Goal: Information Seeking & Learning: Check status

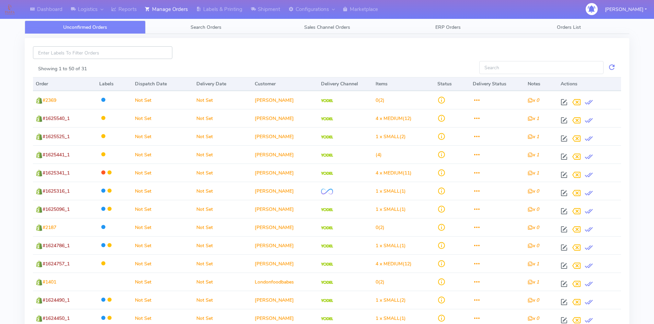
click at [112, 47] on input at bounding box center [102, 52] width 139 height 13
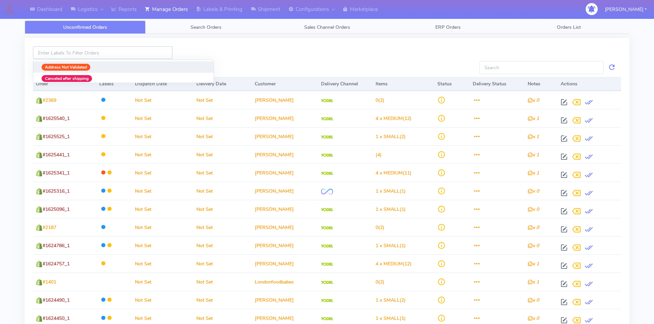
paste input "D355187"
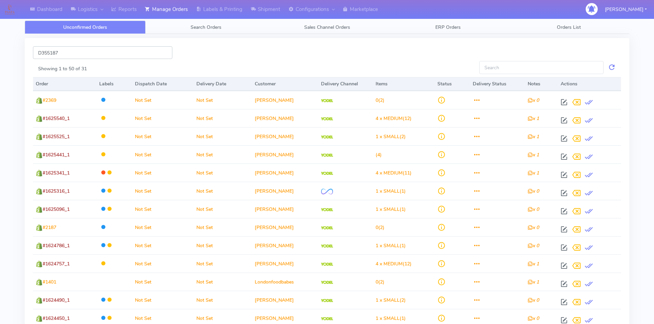
click at [38, 53] on input "D355187" at bounding box center [102, 52] width 139 height 13
drag, startPoint x: 21, startPoint y: 51, endPoint x: 0, endPoint y: 51, distance: 20.9
paste input "#"
type input "#D355187"
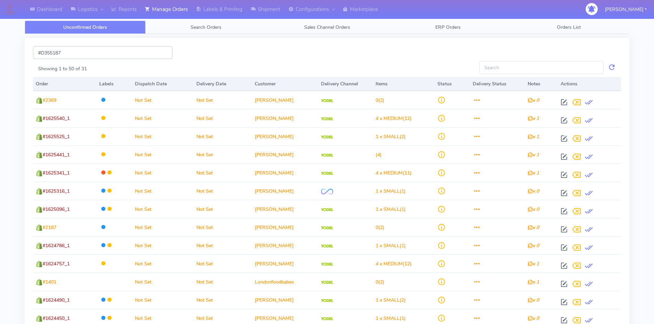
click at [105, 53] on input "#D355187" at bounding box center [102, 52] width 139 height 13
click at [190, 26] on link "Search Orders" at bounding box center [206, 27] width 121 height 13
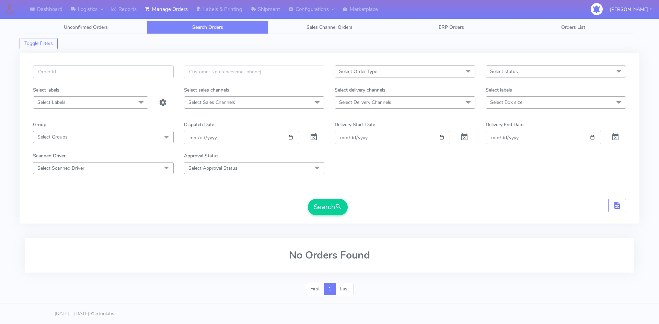
click at [98, 72] on input "text" at bounding box center [103, 72] width 141 height 13
click at [83, 69] on input "text" at bounding box center [103, 72] width 141 height 13
paste input "D355187"
click at [308, 199] on button "Search" at bounding box center [328, 207] width 40 height 16
click at [42, 70] on input "D355187" at bounding box center [103, 72] width 141 height 13
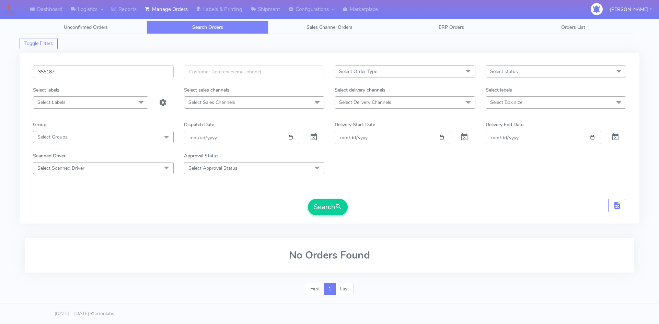
type input "355187"
click at [308, 199] on button "Search" at bounding box center [328, 207] width 40 height 16
drag, startPoint x: 96, startPoint y: 68, endPoint x: 0, endPoint y: 68, distance: 95.8
click at [0, 68] on div "Dashboard Logistics London Logistics Reports Manage Orders Labels & Printing Sh…" at bounding box center [329, 156] width 659 height 289
click at [222, 69] on input "text" at bounding box center [254, 72] width 141 height 13
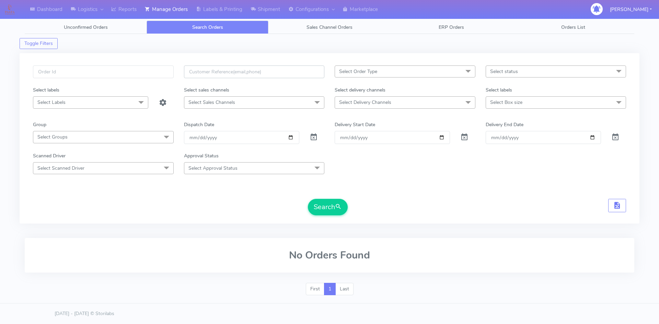
paste input "[EMAIL_ADDRESS][DOMAIN_NAME]"
type input "[EMAIL_ADDRESS][DOMAIN_NAME]"
click at [318, 205] on button "Search" at bounding box center [328, 207] width 40 height 16
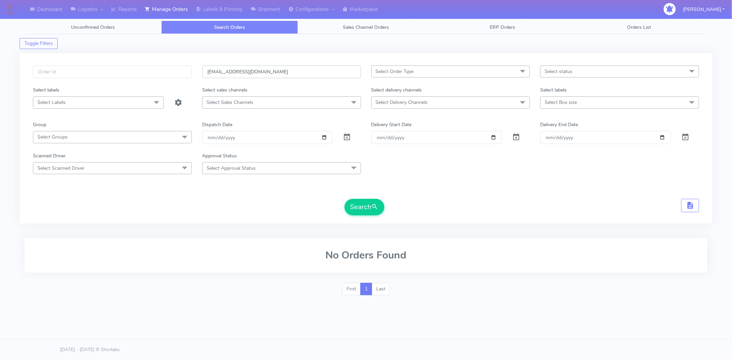
click at [209, 72] on input "[EMAIL_ADDRESS][DOMAIN_NAME]" at bounding box center [281, 72] width 159 height 13
click at [366, 210] on button "Search" at bounding box center [365, 207] width 40 height 16
drag, startPoint x: 291, startPoint y: 67, endPoint x: 168, endPoint y: 69, distance: 122.9
click at [168, 69] on div "[EMAIL_ADDRESS][DOMAIN_NAME] Select Order Type Select All MEALS ATAVI One Off P…" at bounding box center [366, 76] width 677 height 21
paste input "[EMAIL_ADDRESS][DOMAIN_NAME]"
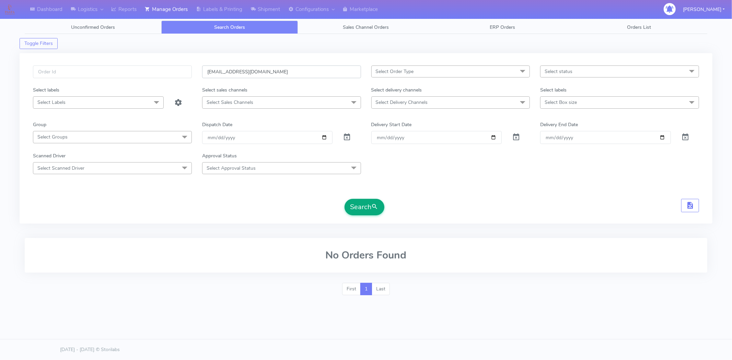
type input "[EMAIL_ADDRESS][DOMAIN_NAME]"
click at [368, 210] on button "Search" at bounding box center [365, 207] width 40 height 16
drag, startPoint x: 294, startPoint y: 70, endPoint x: 122, endPoint y: 73, distance: 172.0
click at [122, 73] on div "[EMAIL_ADDRESS][DOMAIN_NAME] Select Order Type Select All MEALS ATAVI One Off P…" at bounding box center [366, 76] width 677 height 21
click at [104, 77] on input "text" at bounding box center [112, 72] width 159 height 13
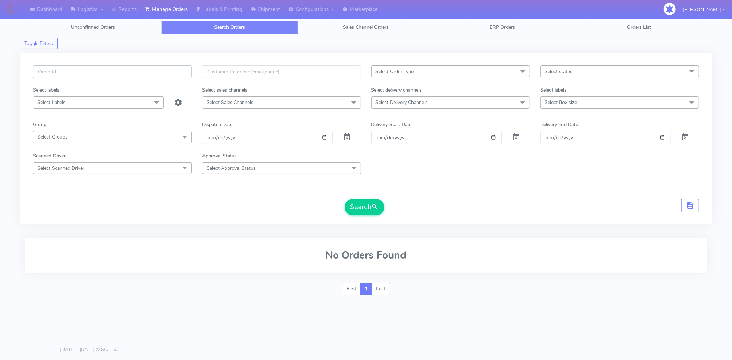
paste input "D355187"
click at [373, 210] on span "submit" at bounding box center [375, 207] width 7 height 9
click at [39, 71] on input "D355187" at bounding box center [112, 72] width 159 height 13
click at [345, 199] on button "Search" at bounding box center [365, 207] width 40 height 16
click at [40, 70] on input "#D355187" at bounding box center [112, 72] width 159 height 13
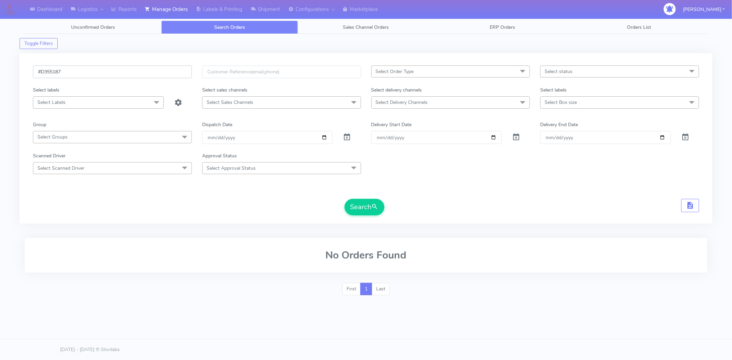
type input "D355187"
drag, startPoint x: 134, startPoint y: 76, endPoint x: 0, endPoint y: 78, distance: 133.9
click at [0, 78] on div "Dashboard Logistics London Logistics Reports Manage Orders Labels & Printing Sh…" at bounding box center [366, 156] width 732 height 289
click at [137, 80] on div at bounding box center [112, 76] width 169 height 21
click at [231, 75] on input "text" at bounding box center [281, 72] width 159 height 13
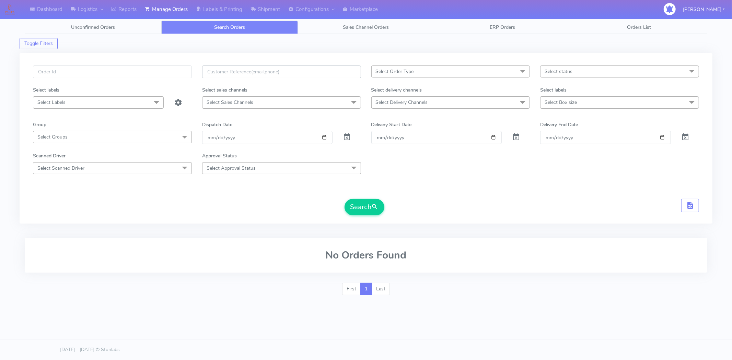
paste input "[EMAIL_ADDRESS][DOMAIN_NAME]"
type input "[EMAIL_ADDRESS][DOMAIN_NAME]"
click at [345, 138] on span at bounding box center [347, 139] width 8 height 7
click at [358, 206] on button "Search" at bounding box center [365, 207] width 40 height 16
click at [384, 212] on div "Search" at bounding box center [365, 207] width 40 height 16
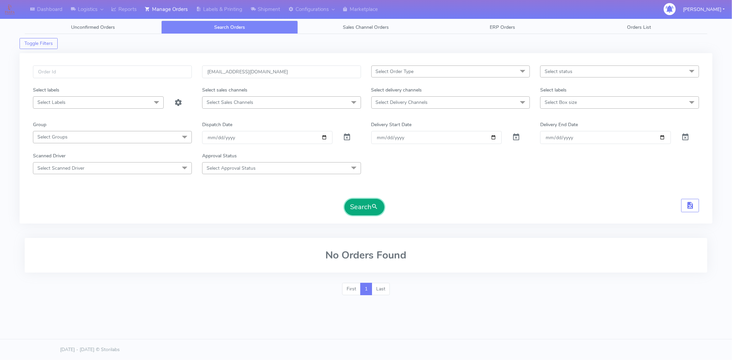
click at [368, 208] on button "Search" at bounding box center [365, 207] width 40 height 16
drag, startPoint x: 280, startPoint y: 74, endPoint x: 168, endPoint y: 75, distance: 112.3
click at [168, 75] on div "[EMAIL_ADDRESS][DOMAIN_NAME] Select Order Type Select All MEALS ATAVI One Off P…" at bounding box center [366, 76] width 677 height 21
click at [317, 69] on input "text" at bounding box center [281, 72] width 159 height 13
paste input "[PHONE_NUMBER]"
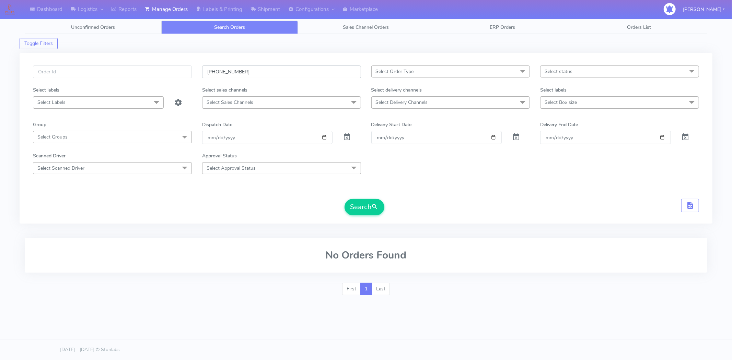
type input "[PHONE_NUMBER]"
click at [345, 199] on button "Search" at bounding box center [365, 207] width 40 height 16
drag, startPoint x: 258, startPoint y: 70, endPoint x: 129, endPoint y: 80, distance: 129.1
click at [129, 80] on div "[PHONE_NUMBER] Select Order Type Select All MEALS ATAVI One Off Pasta Club Gift…" at bounding box center [366, 76] width 677 height 21
click at [108, 73] on input "text" at bounding box center [112, 72] width 159 height 13
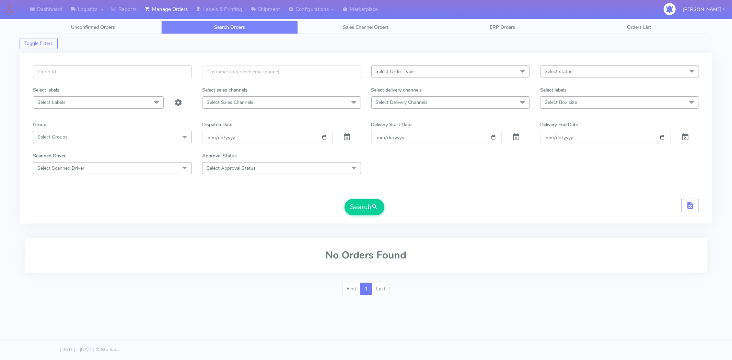
click at [112, 66] on input "text" at bounding box center [112, 72] width 159 height 13
paste input "#D355187"
type input "#D355187"
click at [120, 67] on input "#D355187" at bounding box center [112, 72] width 159 height 13
click at [118, 73] on input "#D355187" at bounding box center [112, 72] width 159 height 13
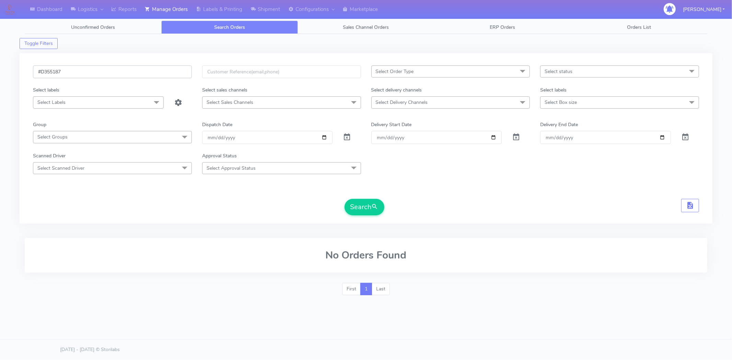
drag, startPoint x: 107, startPoint y: 73, endPoint x: 0, endPoint y: 73, distance: 107.1
click at [0, 73] on div "Dashboard Logistics London Logistics Reports Manage Orders Labels & Printing Sh…" at bounding box center [366, 156] width 732 height 289
click at [61, 72] on input "text" at bounding box center [112, 72] width 159 height 13
paste input "#D355187"
click at [45, 74] on input "#D355187" at bounding box center [112, 72] width 159 height 13
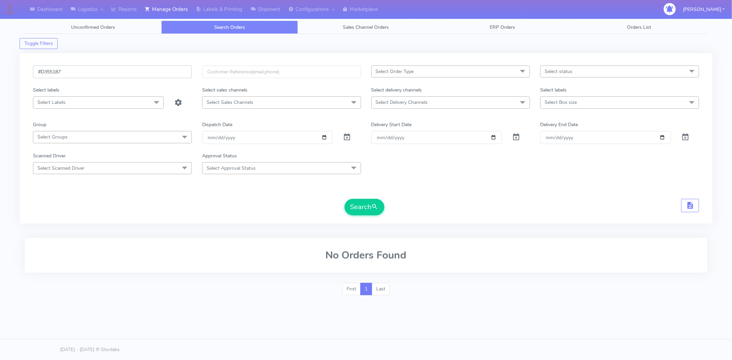
click at [40, 73] on input "#D355187" at bounding box center [112, 72] width 159 height 13
click at [351, 203] on button "Search" at bounding box center [365, 207] width 40 height 16
drag, startPoint x: 91, startPoint y: 71, endPoint x: 0, endPoint y: 73, distance: 90.6
click at [0, 73] on div "Dashboard Logistics London Logistics Reports Manage Orders Labels & Printing Sh…" at bounding box center [366, 156] width 732 height 289
paste input "#1625629"
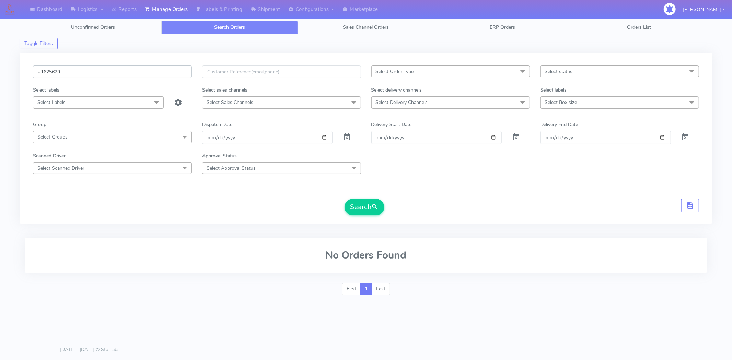
type input "#1625629"
click at [345, 199] on button "Search" at bounding box center [365, 207] width 40 height 16
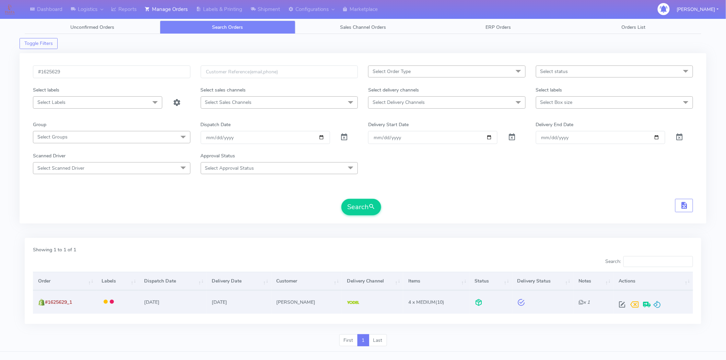
click at [186, 301] on td "[DATE]" at bounding box center [173, 302] width 68 height 23
click at [619, 304] on span at bounding box center [622, 306] width 12 height 7
select select "5"
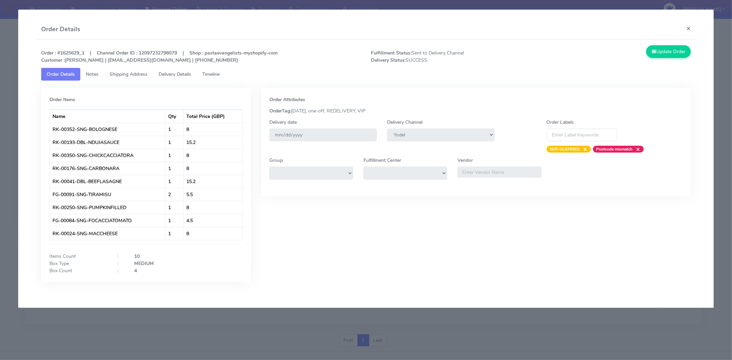
click at [137, 73] on span "Shipping Address" at bounding box center [129, 74] width 38 height 7
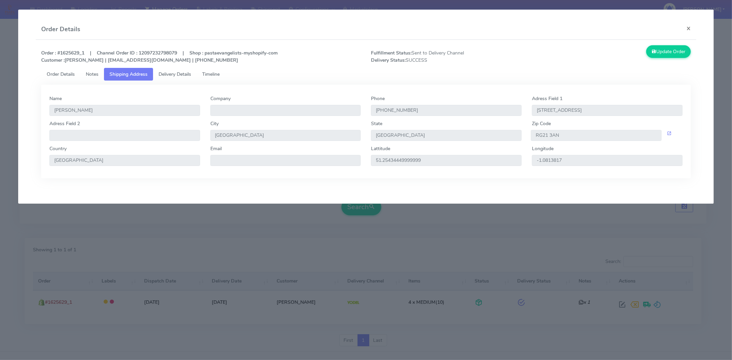
click at [181, 72] on span "Delivery Details" at bounding box center [175, 74] width 33 height 7
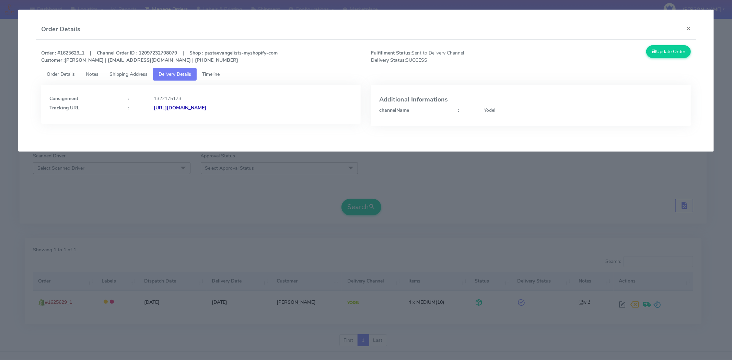
drag, startPoint x: 296, startPoint y: 106, endPoint x: 228, endPoint y: 114, distance: 68.8
click at [228, 114] on div "Consignment : 1322175173 Tracking URL : [URL][DOMAIN_NAME]" at bounding box center [201, 104] width 320 height 39
copy strong "JJD0002249960901083"
click at [321, 104] on div "[URL][DOMAIN_NAME]" at bounding box center [253, 107] width 209 height 7
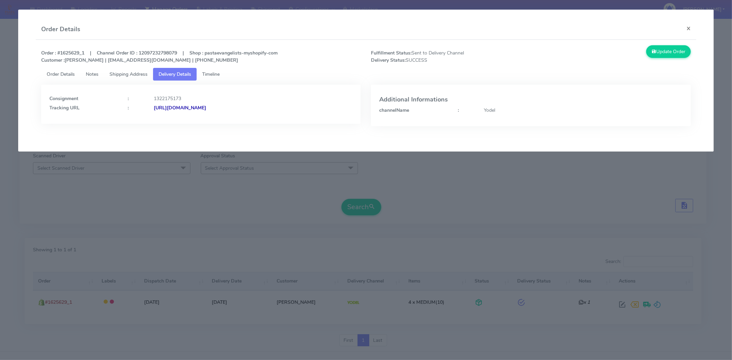
drag, startPoint x: 301, startPoint y: 112, endPoint x: 228, endPoint y: 112, distance: 72.8
click at [228, 112] on div "Consignment : 1322175173 Tracking URL : [URL][DOMAIN_NAME]" at bounding box center [201, 104] width 320 height 39
copy strong "JJD0002249960901083"
click at [129, 71] on span "Shipping Address" at bounding box center [129, 74] width 38 height 7
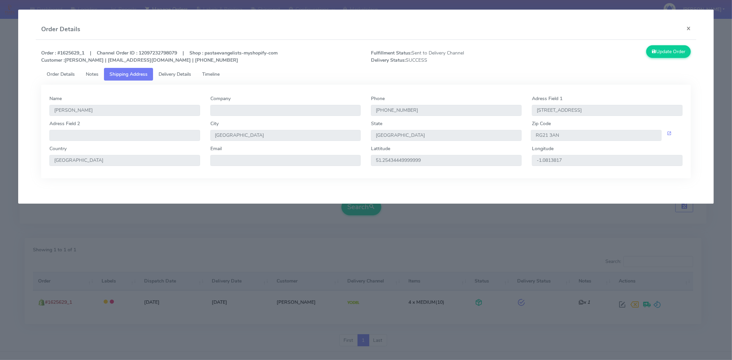
click at [207, 69] on link "Timeline" at bounding box center [211, 74] width 28 height 13
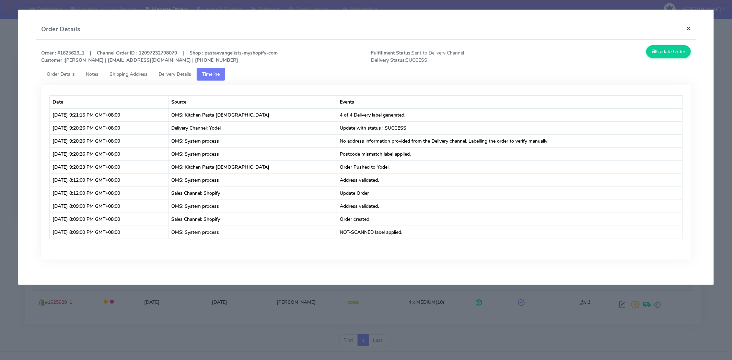
click at [659, 28] on button "×" at bounding box center [688, 28] width 15 height 18
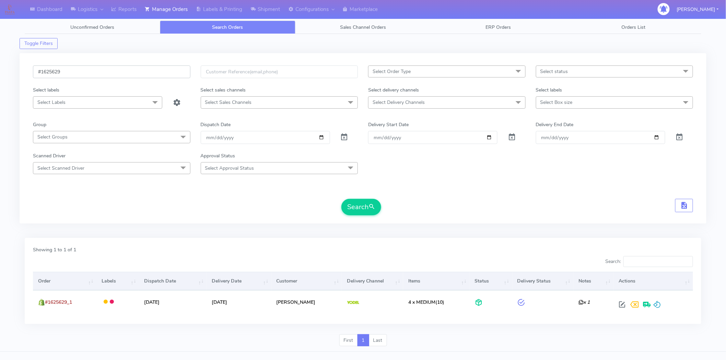
drag, startPoint x: 83, startPoint y: 73, endPoint x: 0, endPoint y: 82, distance: 83.2
click at [0, 82] on div "Dashboard Logistics London Logistics Reports Manage Orders Labels & Printing Sh…" at bounding box center [363, 182] width 726 height 340
paste input "19305"
type input "#1619305"
click at [342, 199] on button "Search" at bounding box center [362, 207] width 40 height 16
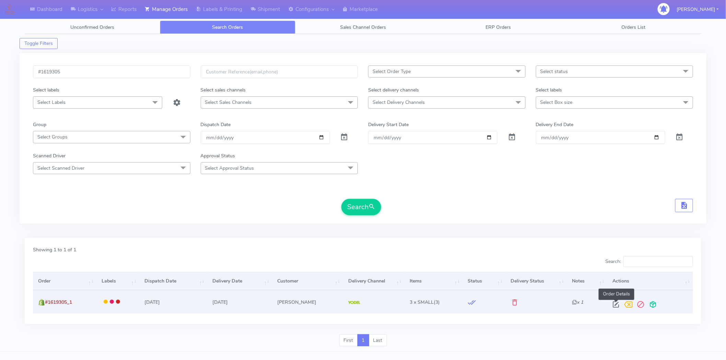
click at [617, 303] on span at bounding box center [616, 306] width 12 height 7
select select "5"
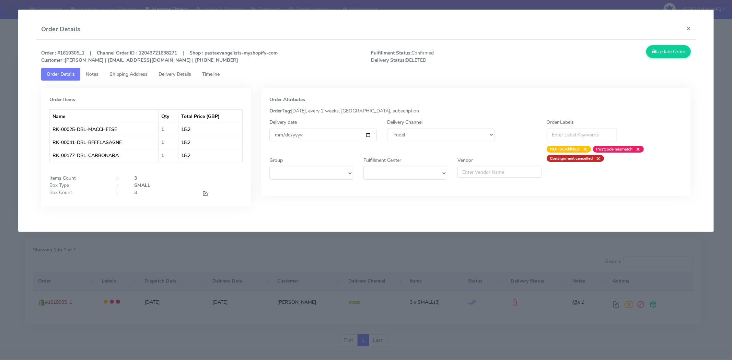
click at [119, 71] on span "Shipping Address" at bounding box center [129, 74] width 38 height 7
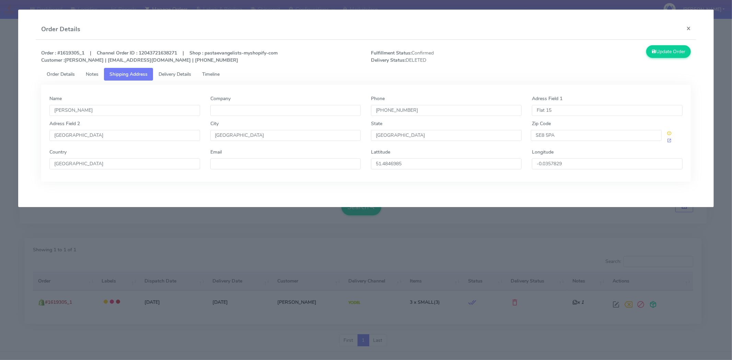
click at [166, 73] on span "Delivery Details" at bounding box center [175, 74] width 33 height 7
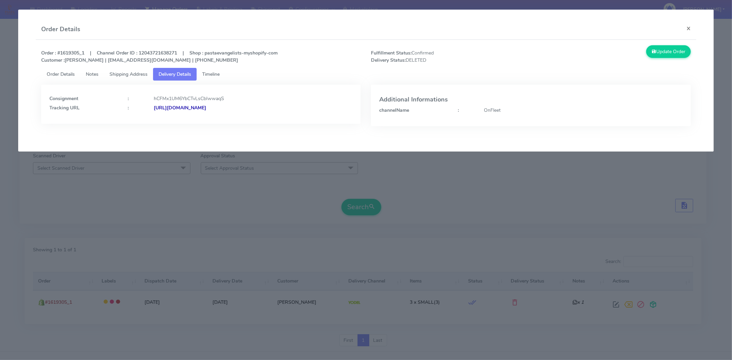
drag, startPoint x: 226, startPoint y: 112, endPoint x: 145, endPoint y: 112, distance: 80.7
click at [145, 112] on div "Consignment : hCFMx1UM6YbCTvLsCbIwwaqS Tracking URL : [URL][DOMAIN_NAME]" at bounding box center [201, 104] width 320 height 39
click at [160, 132] on div "Consignment : hCFMx1UM6YbCTvLsCbIwwaqS Tracking URL : [URL][DOMAIN_NAME]" at bounding box center [201, 111] width 330 height 52
click at [218, 109] on div "[URL][DOMAIN_NAME]" at bounding box center [253, 107] width 209 height 7
drag, startPoint x: 241, startPoint y: 112, endPoint x: 183, endPoint y: 113, distance: 58.4
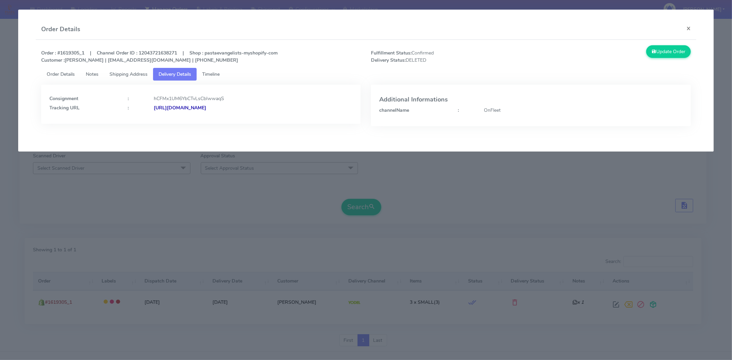
click at [183, 113] on div "Consignment : hCFMx1UM6YbCTvLsCbIwwaqS Tracking URL : [URL][DOMAIN_NAME]" at bounding box center [201, 104] width 320 height 39
copy strong "c1c679bfa2"
click at [218, 73] on span "Timeline" at bounding box center [211, 74] width 18 height 7
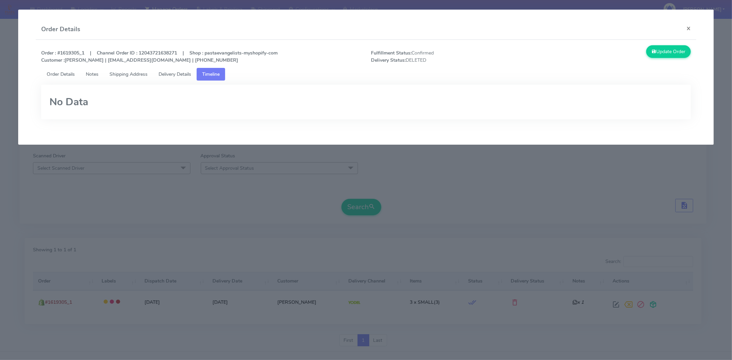
click at [172, 74] on span "Delivery Details" at bounding box center [175, 74] width 33 height 7
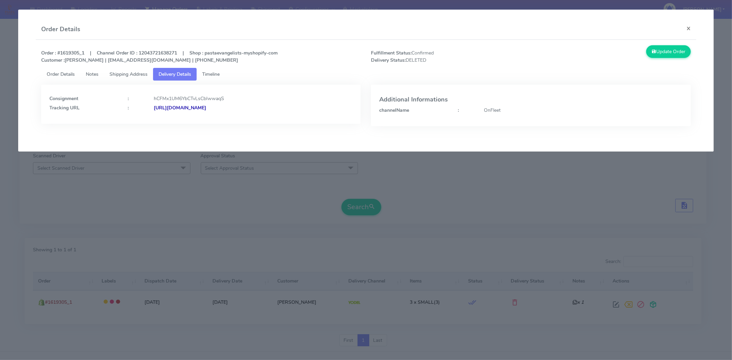
click at [72, 74] on span "Order Details" at bounding box center [61, 74] width 28 height 7
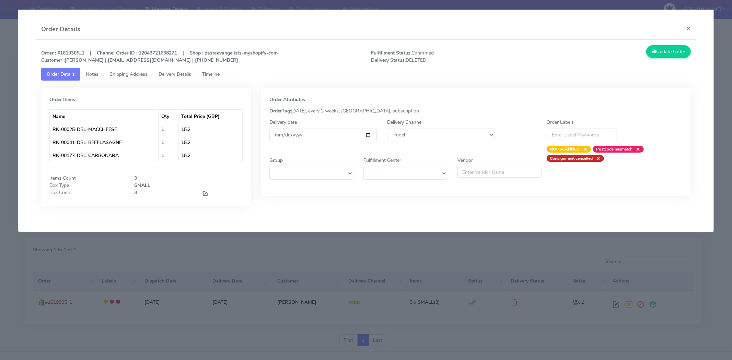
click at [94, 76] on span "Notes" at bounding box center [92, 74] width 13 height 7
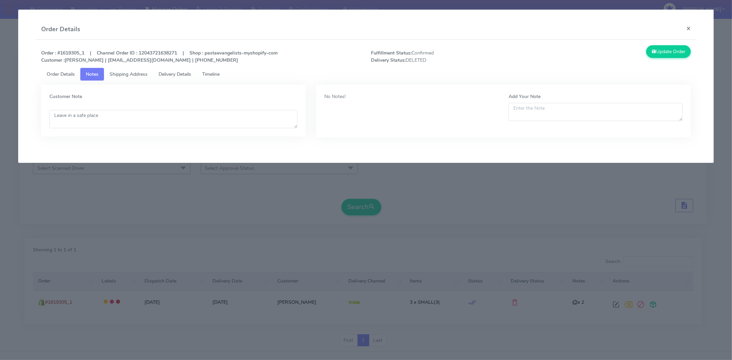
click at [128, 71] on span "Shipping Address" at bounding box center [129, 74] width 38 height 7
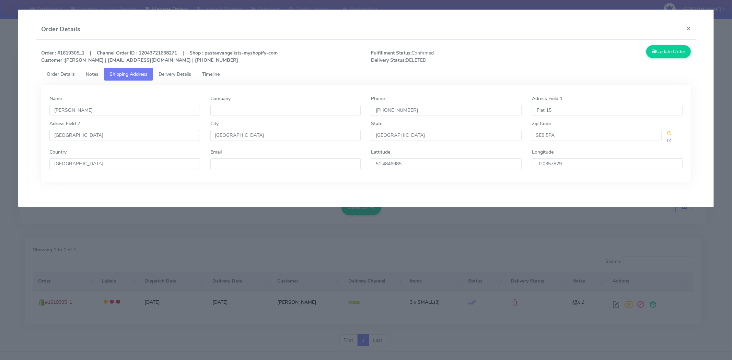
click at [179, 72] on span "Delivery Details" at bounding box center [175, 74] width 33 height 7
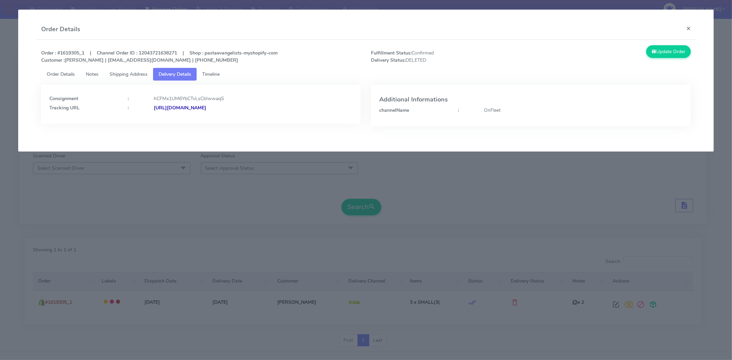
click at [220, 71] on span "Timeline" at bounding box center [211, 74] width 18 height 7
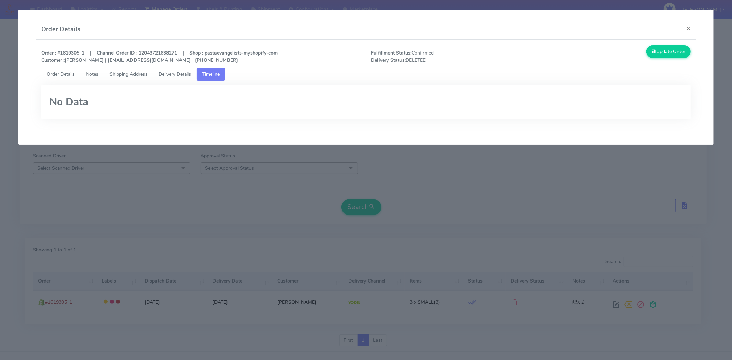
click at [183, 73] on span "Delivery Details" at bounding box center [175, 74] width 33 height 7
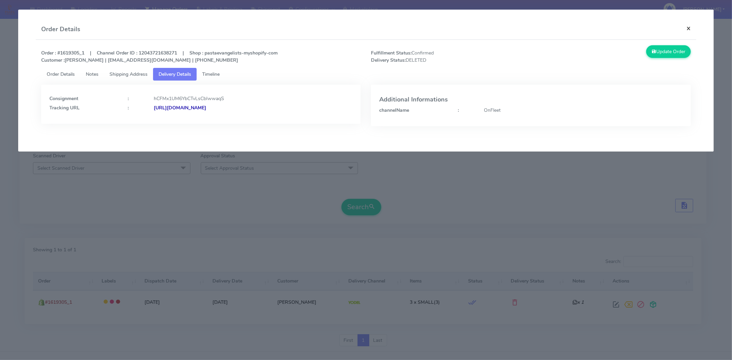
click at [659, 30] on button "×" at bounding box center [688, 28] width 15 height 18
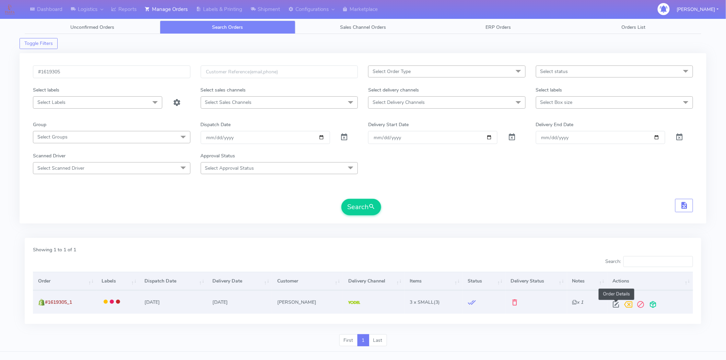
click at [614, 306] on span at bounding box center [616, 306] width 12 height 7
select select "5"
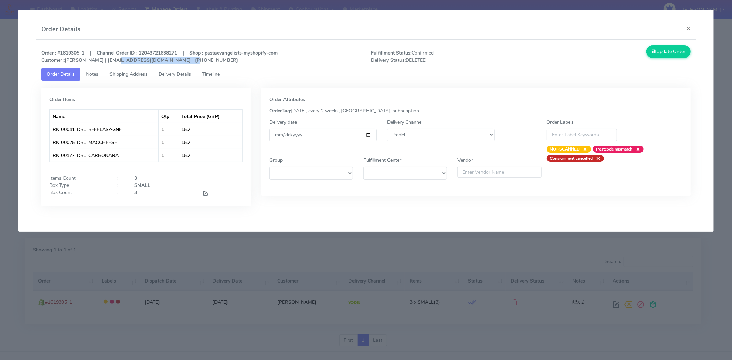
drag, startPoint x: 174, startPoint y: 60, endPoint x: 109, endPoint y: 64, distance: 65.3
click at [109, 64] on div "Order : #1619305_1 | Channel Order ID : 12043721638271 | Shop : pastaevangelist…" at bounding box center [366, 56] width 660 height 23
copy strong "[EMAIL_ADDRESS][DOMAIN_NAME]"
click at [659, 30] on button "×" at bounding box center [688, 28] width 15 height 18
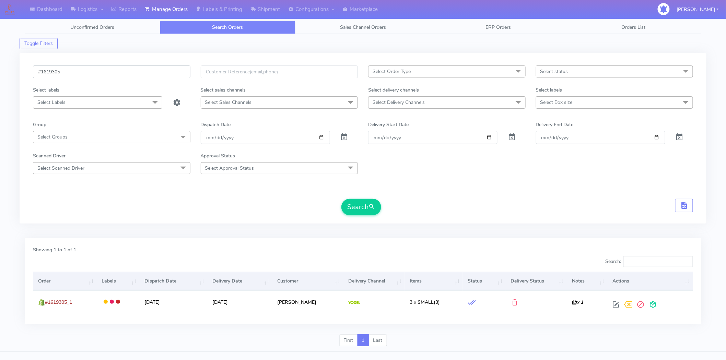
click at [69, 74] on input "#1619305" at bounding box center [112, 72] width 158 height 13
drag, startPoint x: 78, startPoint y: 73, endPoint x: 22, endPoint y: 73, distance: 56.3
click at [22, 73] on div "#1619305 Select Order Type Select All MEALS ATAVI One Off Pasta Club Gift Kit E…" at bounding box center [363, 138] width 687 height 171
paste input "22122A"
type input "#1622122A"
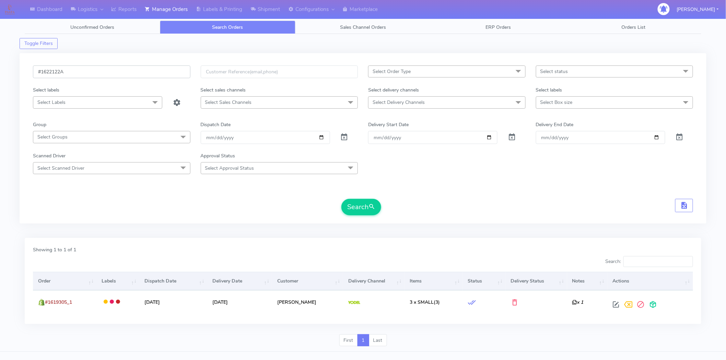
click at [342, 199] on button "Search" at bounding box center [362, 207] width 40 height 16
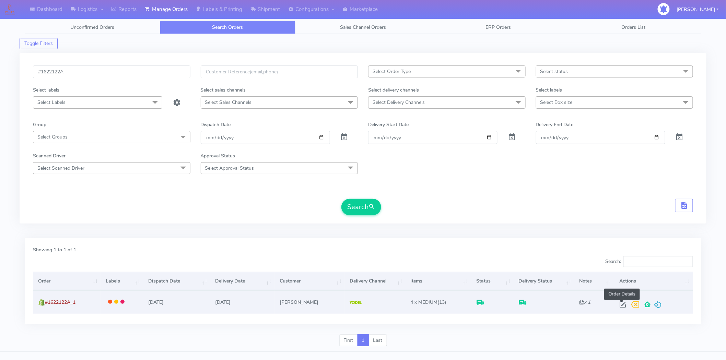
click at [622, 307] on span at bounding box center [623, 306] width 12 height 7
select select "5"
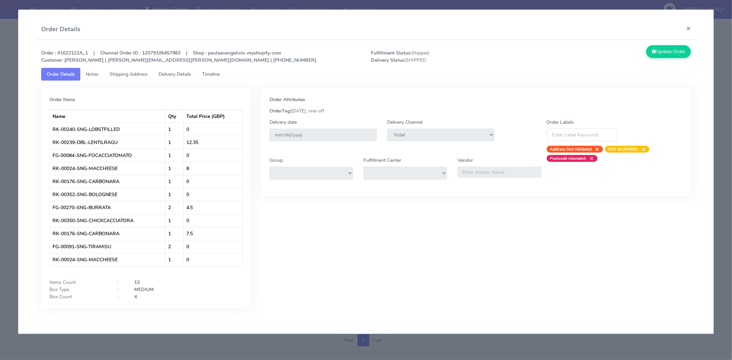
click at [175, 74] on span "Delivery Details" at bounding box center [175, 74] width 33 height 7
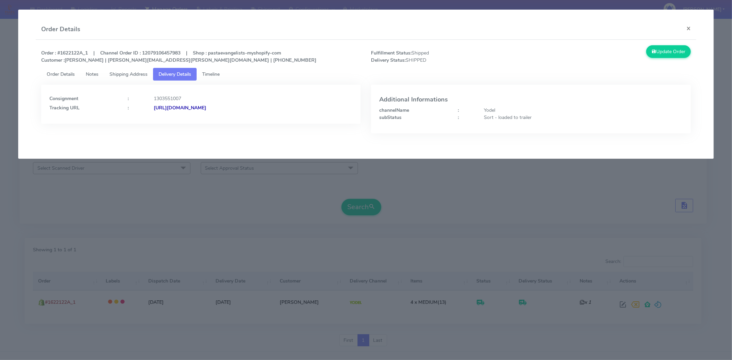
click at [216, 74] on span "Timeline" at bounding box center [211, 74] width 18 height 7
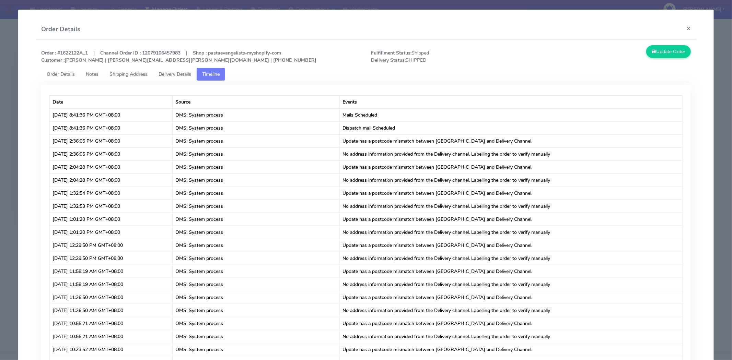
click at [187, 77] on span "Delivery Details" at bounding box center [175, 74] width 33 height 7
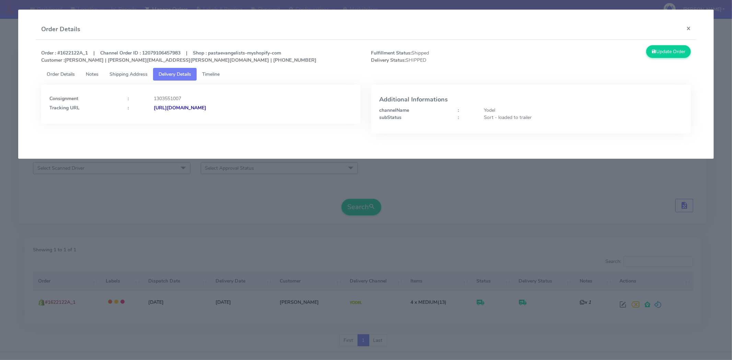
drag, startPoint x: 299, startPoint y: 112, endPoint x: 228, endPoint y: 113, distance: 71.4
click at [228, 113] on div "Consignment : 1303551007 Tracking URL : [URL][DOMAIN_NAME]" at bounding box center [201, 104] width 320 height 39
copy strong "JJD0002249960899116"
drag, startPoint x: 227, startPoint y: 21, endPoint x: 468, endPoint y: 34, distance: 241.0
click at [228, 21] on div "Order Details ×" at bounding box center [366, 29] width 661 height 21
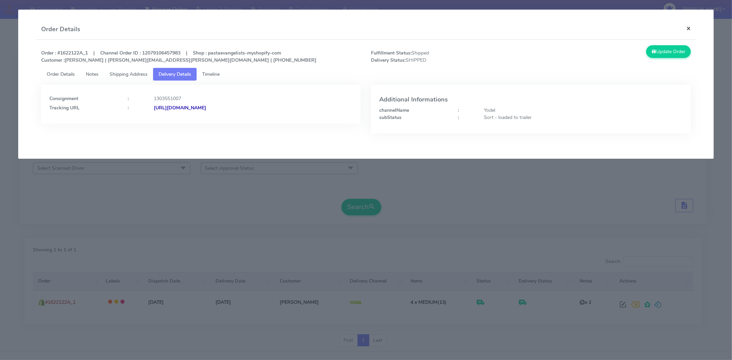
click at [659, 33] on button "×" at bounding box center [688, 28] width 15 height 18
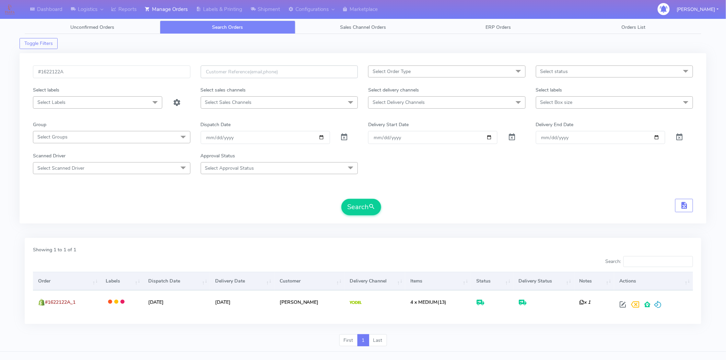
click at [241, 73] on input "text" at bounding box center [280, 72] width 158 height 13
drag, startPoint x: 135, startPoint y: 73, endPoint x: 0, endPoint y: 76, distance: 135.3
click at [0, 76] on div "Dashboard Logistics London Logistics Reports Manage Orders Labels & Printing Sh…" at bounding box center [363, 182] width 726 height 340
click at [249, 70] on input "text" at bounding box center [280, 72] width 158 height 13
paste input "welshy89_04@ho"
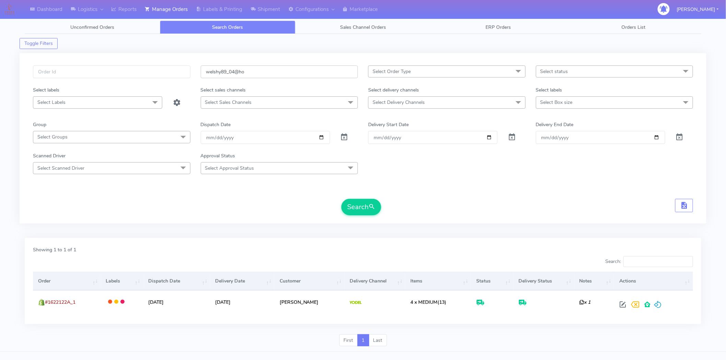
type input "welshy89_04@ho"
click at [342, 199] on button "Search" at bounding box center [362, 207] width 40 height 16
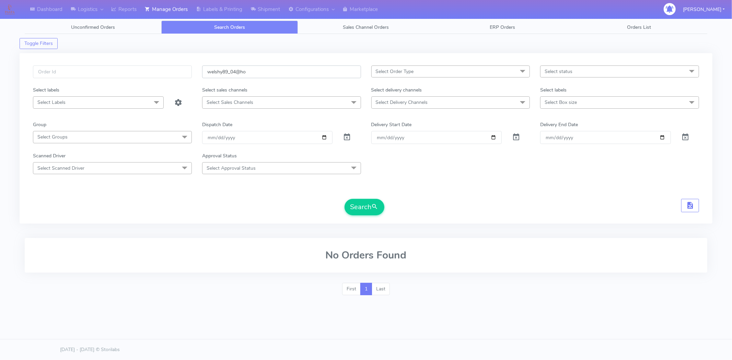
drag, startPoint x: 256, startPoint y: 67, endPoint x: 177, endPoint y: 71, distance: 79.1
click at [177, 71] on div "welshy89_04@ho Select Order Type Select All MEALS ATAVI One Off Pasta Club Gift…" at bounding box center [366, 76] width 677 height 21
click at [237, 73] on input "text" at bounding box center [281, 72] width 159 height 13
paste input "[EMAIL_ADDRESS][DOMAIN_NAME]"
click at [345, 199] on button "Search" at bounding box center [365, 207] width 40 height 16
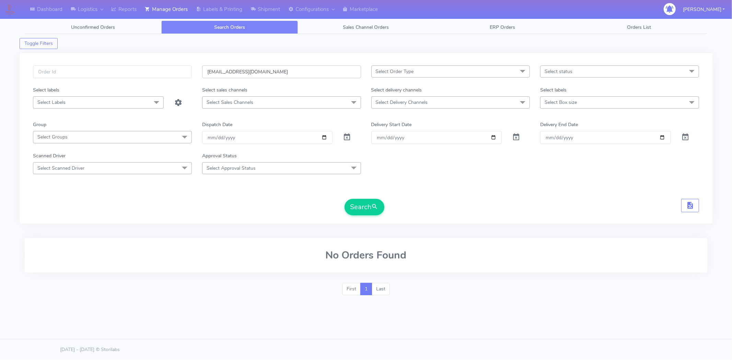
click at [210, 74] on input "[EMAIL_ADDRESS][DOMAIN_NAME]" at bounding box center [281, 72] width 159 height 13
click at [208, 73] on input "[EMAIL_ADDRESS][DOMAIN_NAME]" at bounding box center [281, 72] width 159 height 13
click at [365, 214] on button "Search" at bounding box center [365, 207] width 40 height 16
drag, startPoint x: 290, startPoint y: 74, endPoint x: 210, endPoint y: 74, distance: 79.6
click at [210, 74] on input "[EMAIL_ADDRESS][DOMAIN_NAME]" at bounding box center [281, 72] width 159 height 13
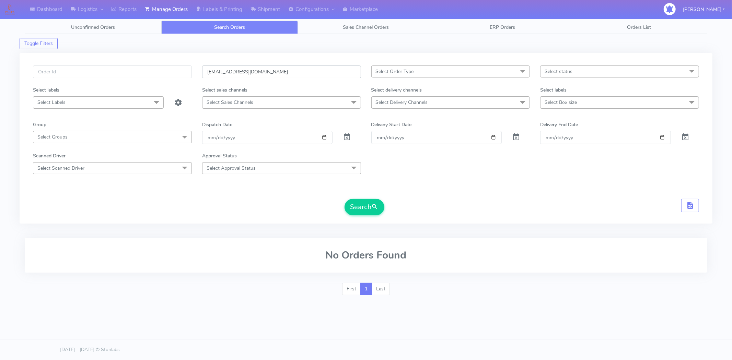
type input "w"
click at [60, 69] on input "text" at bounding box center [112, 72] width 159 height 13
paste input "1621450"
type input "#1621450"
click at [345, 199] on button "Search" at bounding box center [365, 207] width 40 height 16
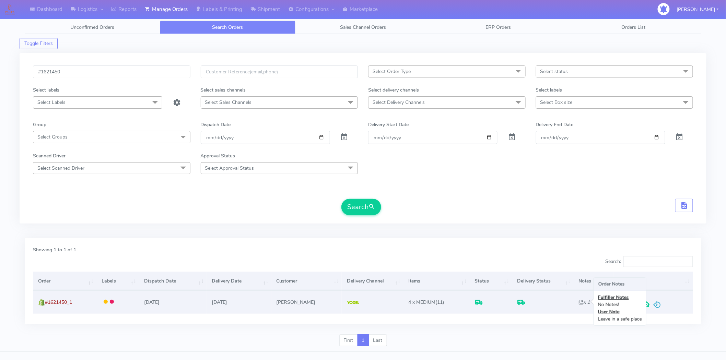
click at [582, 302] on icon "x 1" at bounding box center [584, 302] width 11 height 7
click at [625, 303] on span at bounding box center [622, 306] width 12 height 7
select select "5"
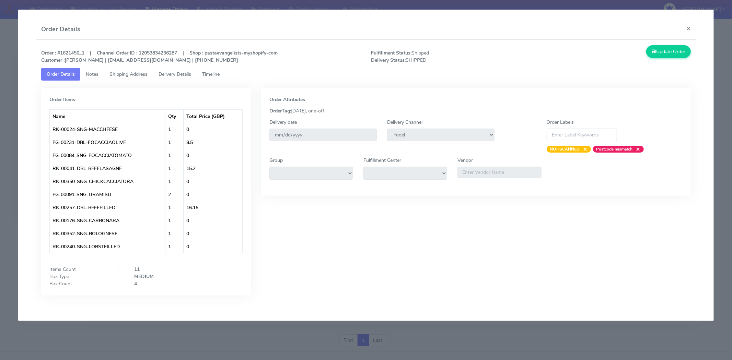
click at [217, 68] on link "Timeline" at bounding box center [211, 74] width 28 height 13
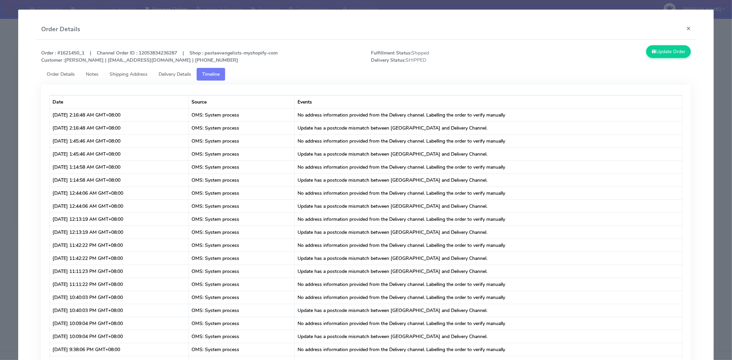
click at [171, 71] on span "Delivery Details" at bounding box center [175, 74] width 33 height 7
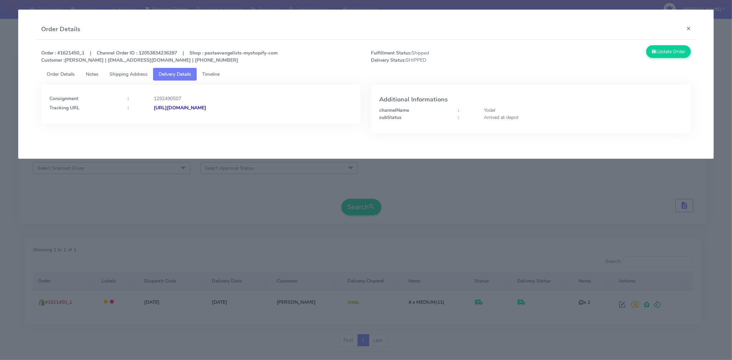
drag, startPoint x: 291, startPoint y: 108, endPoint x: 228, endPoint y: 108, distance: 63.5
click at [228, 108] on div "[URL][DOMAIN_NAME]" at bounding box center [253, 107] width 209 height 7
copy strong "JJD0002249960895205"
click at [139, 77] on link "Shipping Address" at bounding box center [128, 74] width 49 height 13
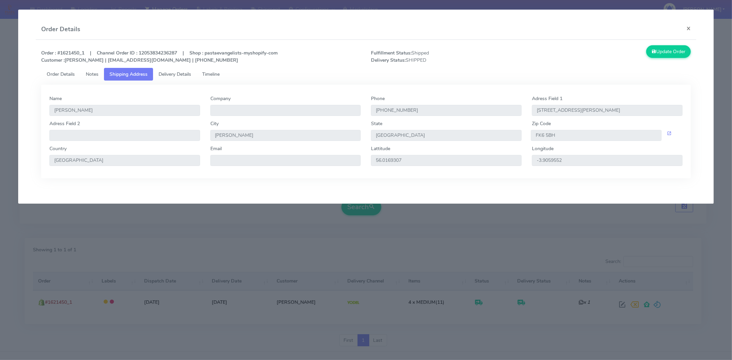
click at [172, 72] on span "Delivery Details" at bounding box center [175, 74] width 33 height 7
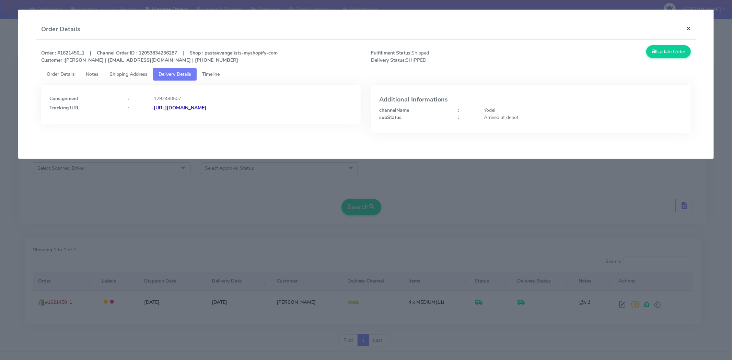
click at [659, 30] on button "×" at bounding box center [688, 28] width 15 height 18
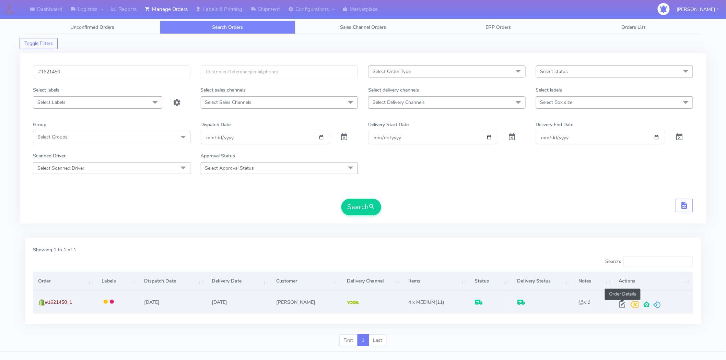
click at [618, 306] on span at bounding box center [622, 306] width 12 height 7
select select "5"
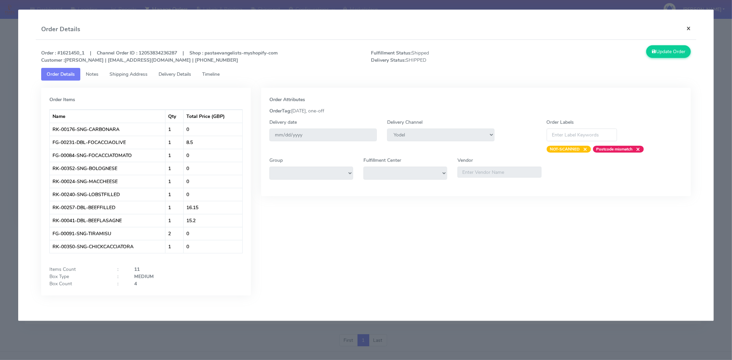
click at [659, 28] on button "×" at bounding box center [688, 28] width 15 height 18
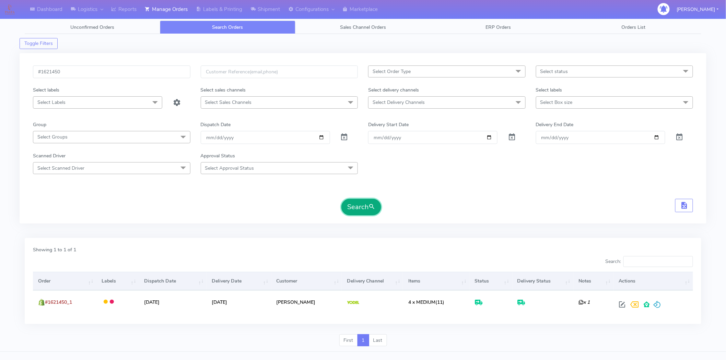
click at [352, 210] on button "Search" at bounding box center [362, 207] width 40 height 16
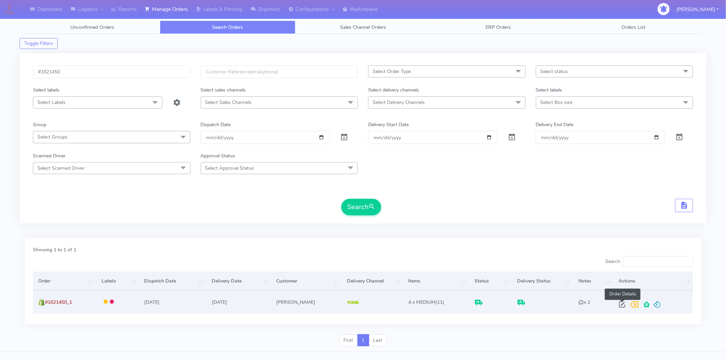
click at [620, 307] on span at bounding box center [622, 306] width 12 height 7
select select "5"
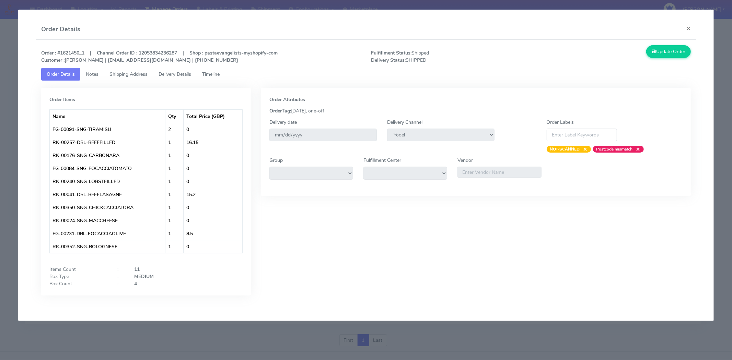
click at [174, 77] on span "Delivery Details" at bounding box center [175, 74] width 33 height 7
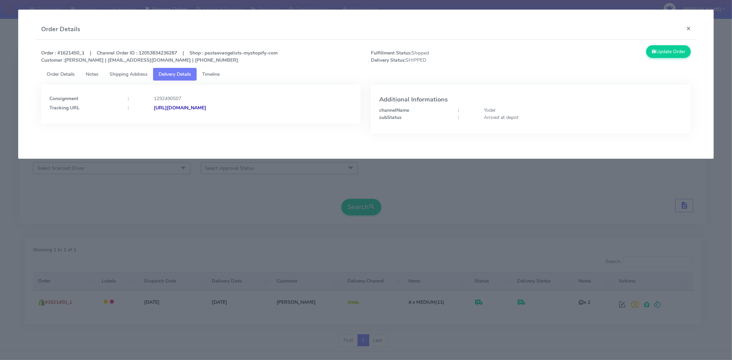
drag, startPoint x: 276, startPoint y: 109, endPoint x: 229, endPoint y: 112, distance: 47.2
click at [229, 112] on div "Consignment : 1292490507 Tracking URL : [URL][DOMAIN_NAME]" at bounding box center [201, 104] width 320 height 39
copy strong "JJD0002249960895205"
click at [659, 30] on button "×" at bounding box center [688, 28] width 15 height 18
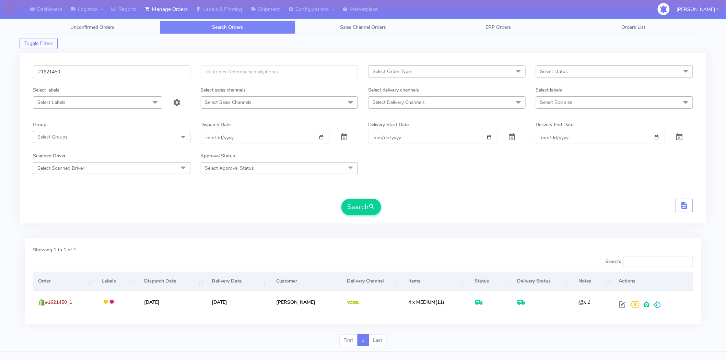
click at [144, 77] on input "#1621450" at bounding box center [112, 72] width 158 height 13
type input "#"
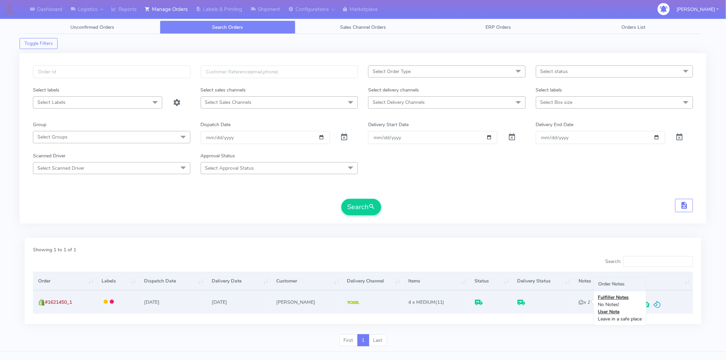
click at [584, 303] on icon "x 1" at bounding box center [584, 302] width 11 height 7
click at [623, 309] on span at bounding box center [622, 306] width 12 height 7
select select "5"
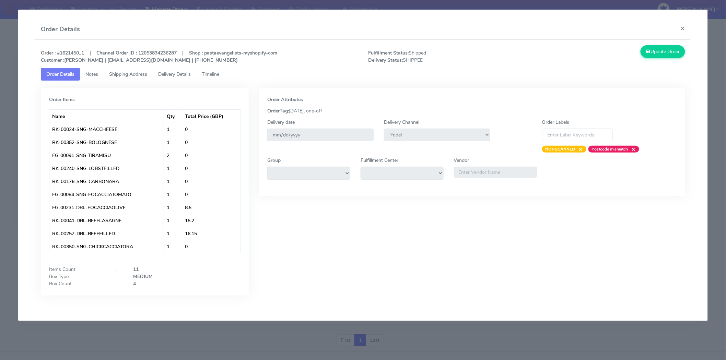
click at [623, 307] on app-order-update "Order Details × Order : #1621450_1 | Channel Order ID : 12053834236287 | Shop :…" at bounding box center [363, 166] width 690 height 312
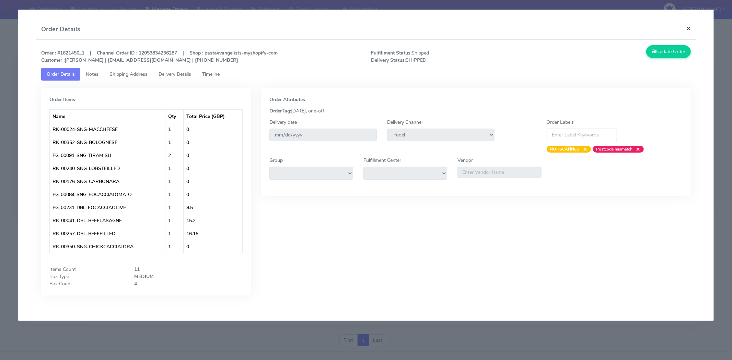
click at [659, 24] on button "×" at bounding box center [688, 28] width 15 height 18
